Goal: Navigation & Orientation: Go to known website

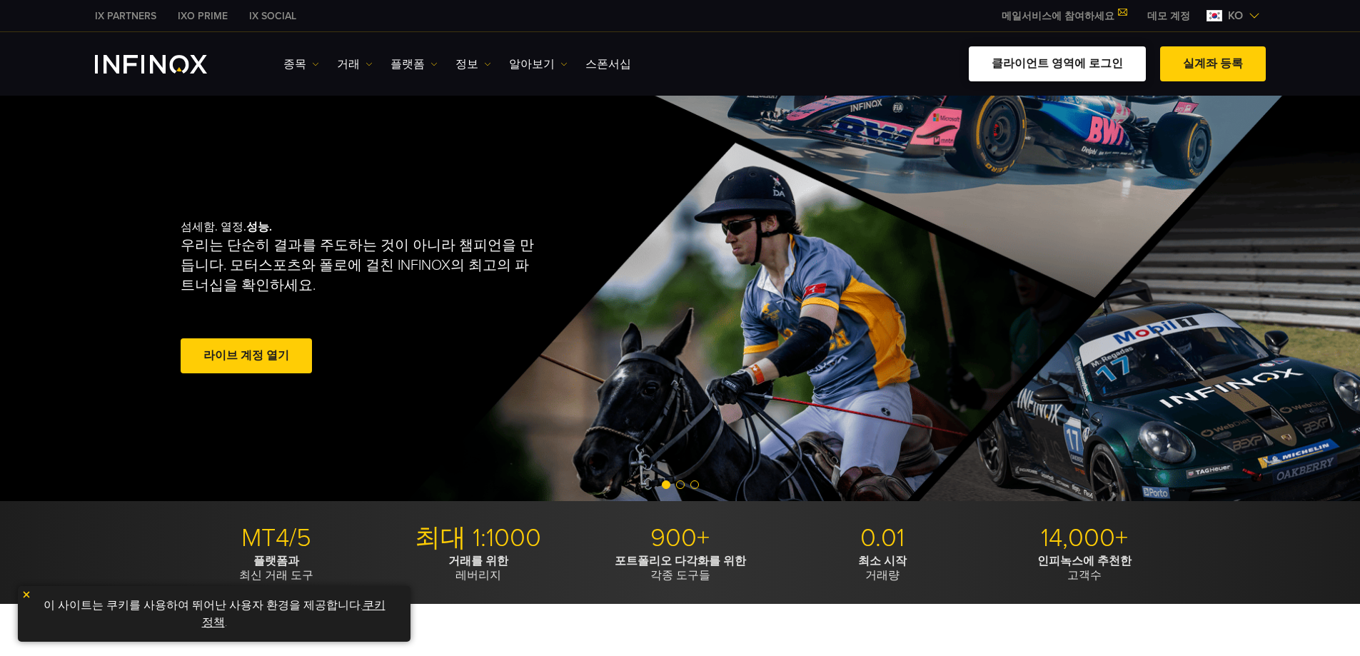
click at [1042, 59] on link "클라이언트 영역에 로그인" at bounding box center [1057, 63] width 177 height 35
drag, startPoint x: 0, startPoint y: 0, endPoint x: 1066, endPoint y: 71, distance: 1068.0
click at [1066, 71] on link "클라이언트 영역에 로그인" at bounding box center [1057, 63] width 177 height 35
